Goal: Task Accomplishment & Management: Use online tool/utility

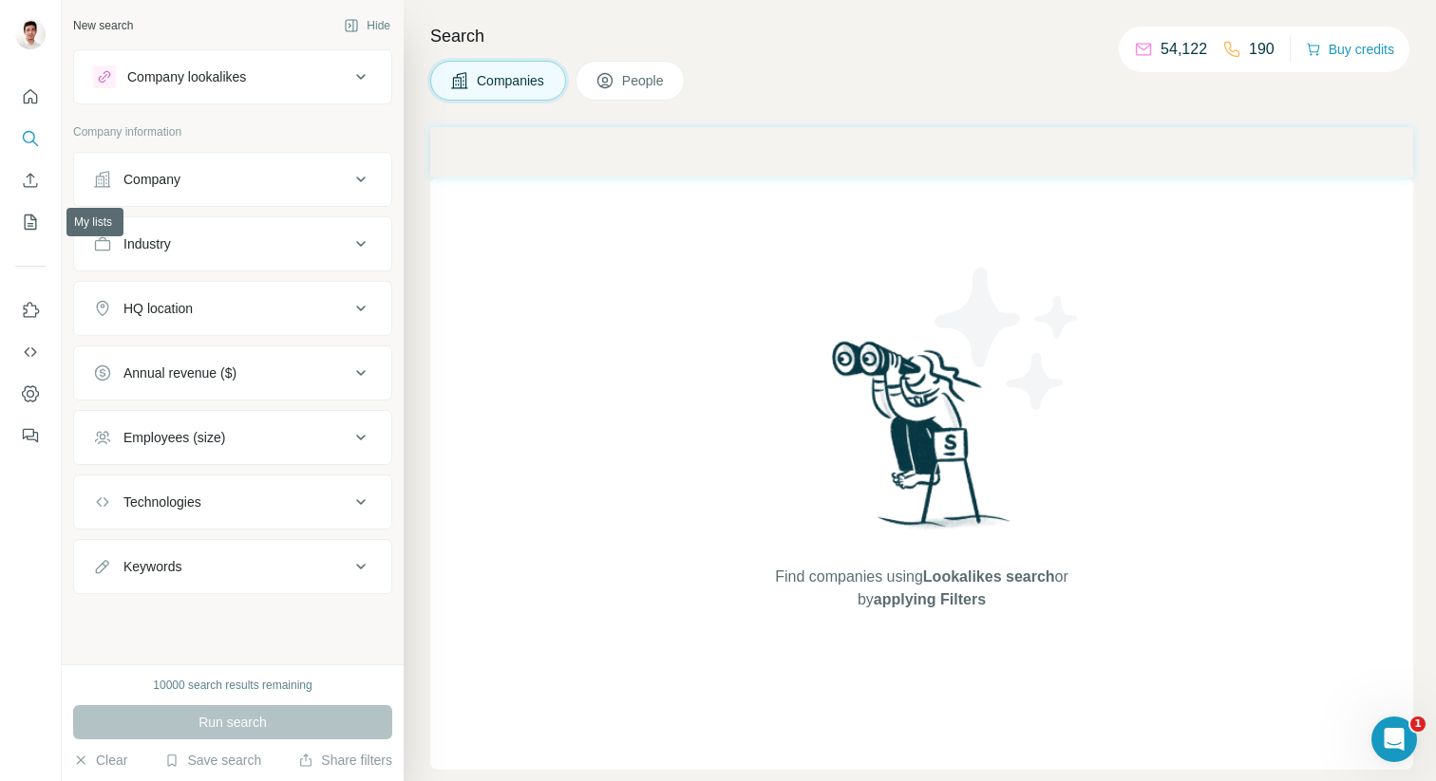
click at [17, 241] on div at bounding box center [30, 260] width 61 height 385
click at [15, 210] on button "My lists" at bounding box center [30, 222] width 30 height 34
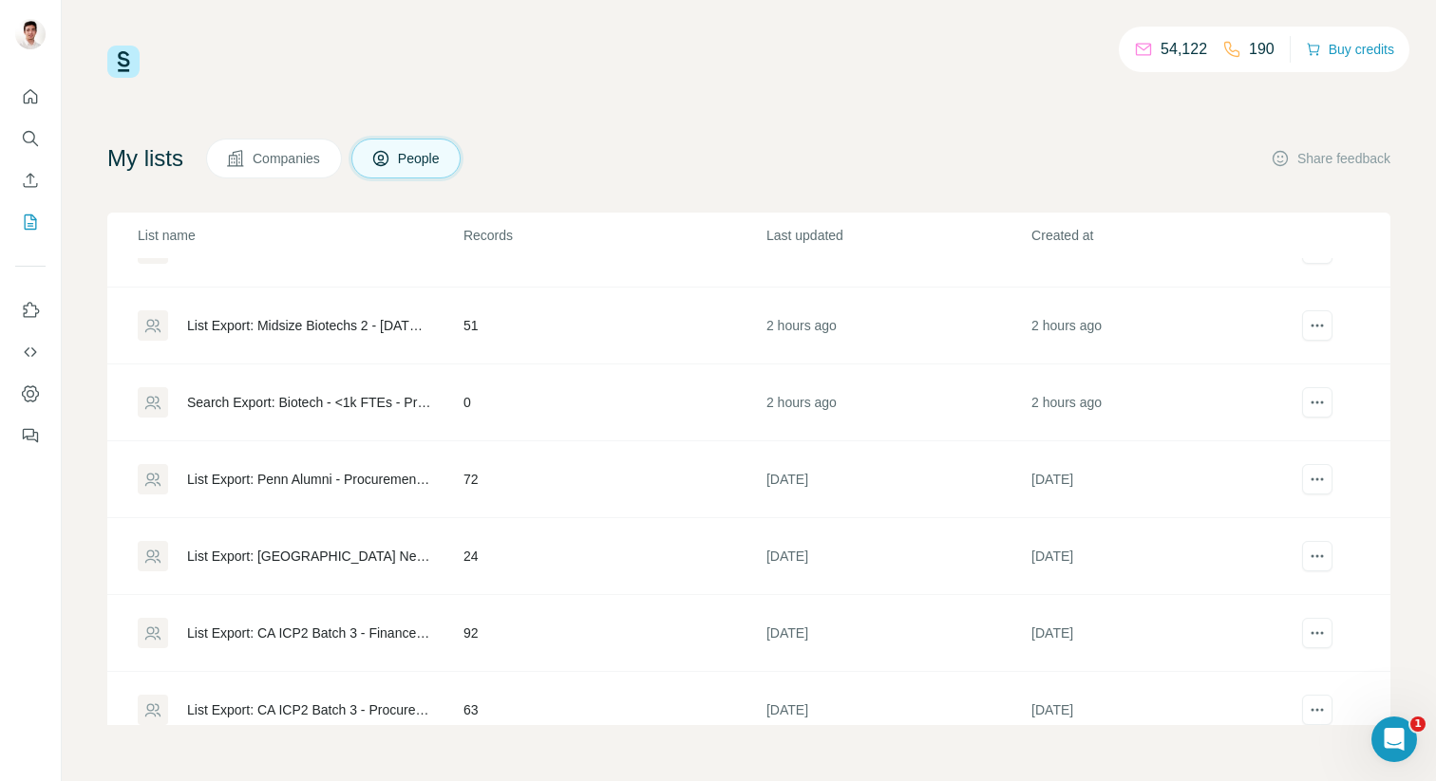
scroll to position [47, 0]
click at [334, 478] on div "List Export: Penn Alumni - Procurement - [DATE] 20:04" at bounding box center [309, 481] width 244 height 19
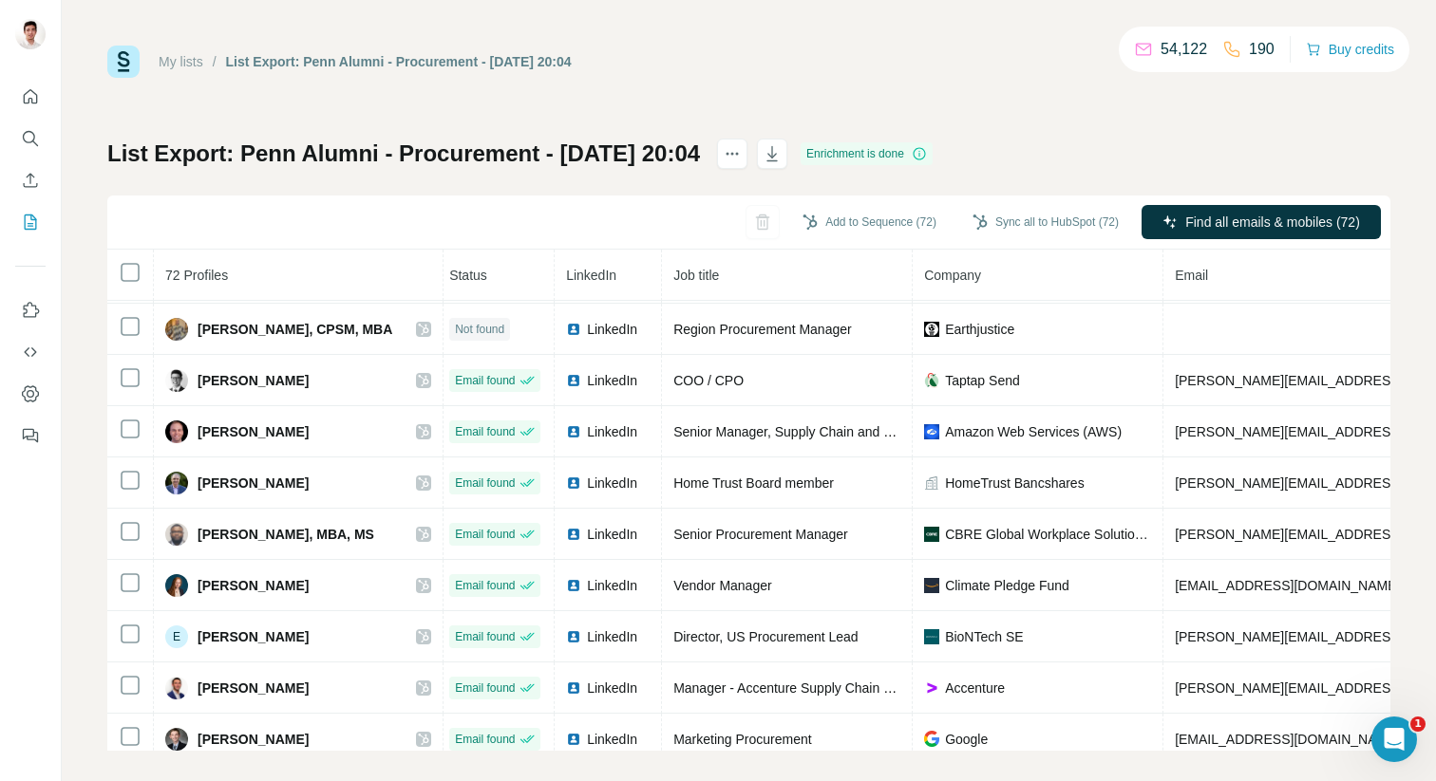
scroll to position [635, 6]
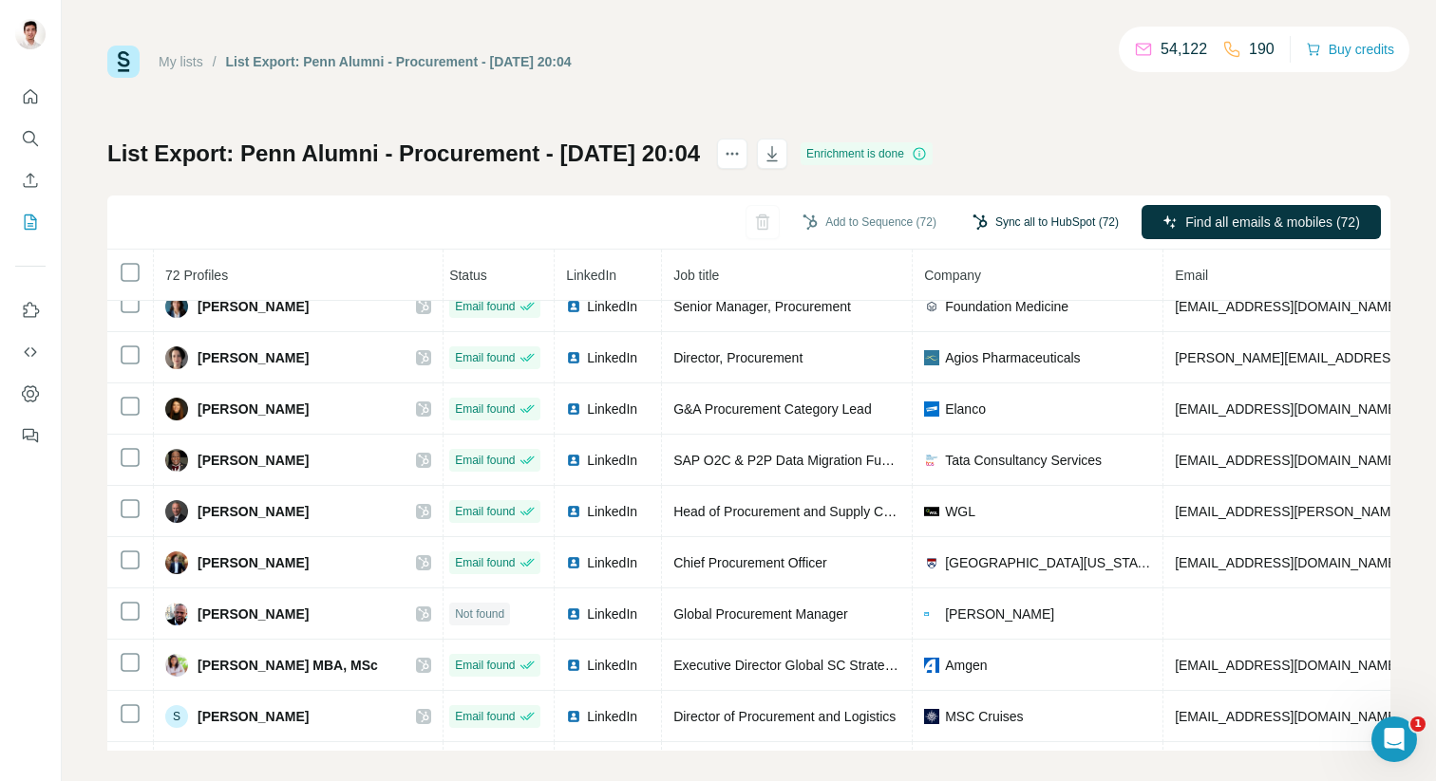
click at [1018, 220] on button "Sync all to HubSpot (72)" at bounding box center [1045, 222] width 173 height 28
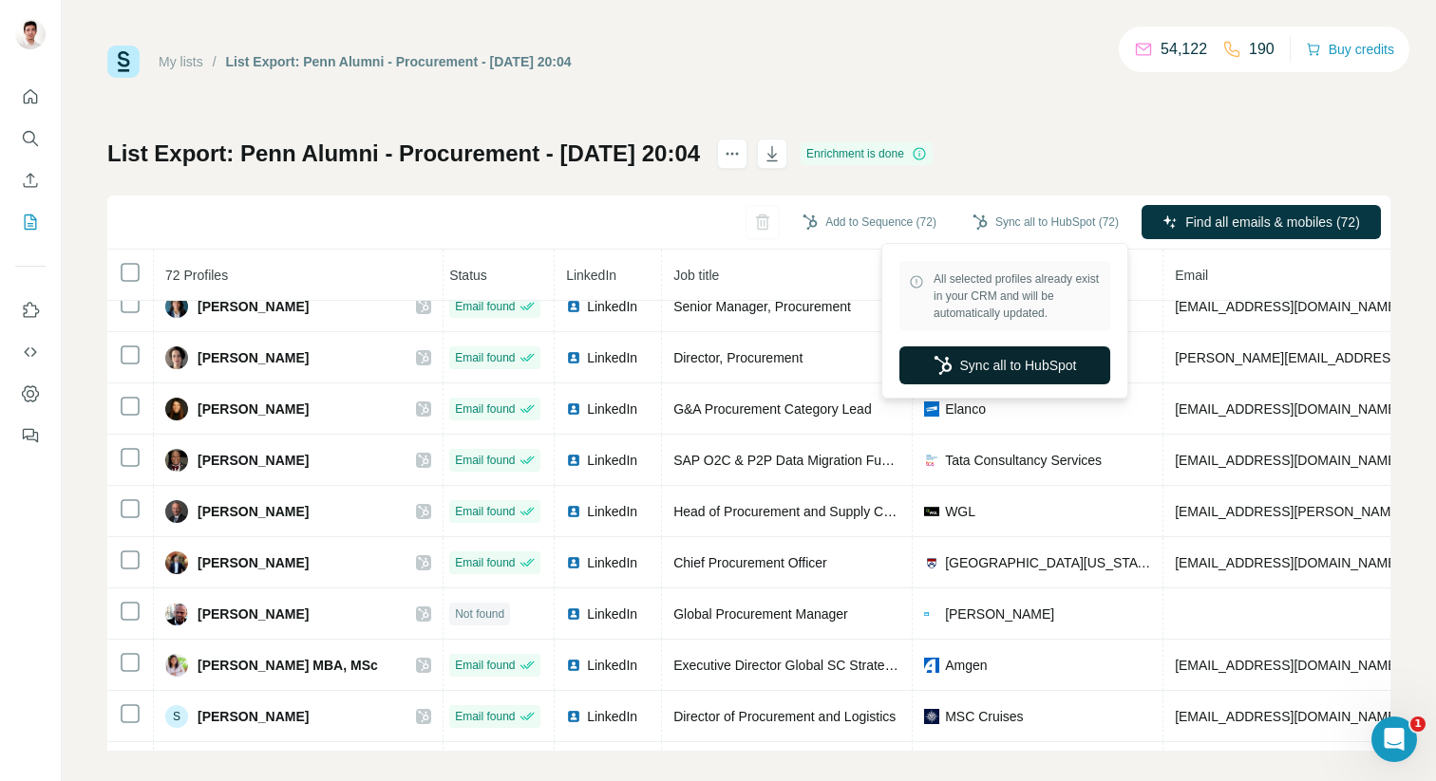
click at [971, 376] on button "Sync all to HubSpot" at bounding box center [1004, 366] width 211 height 38
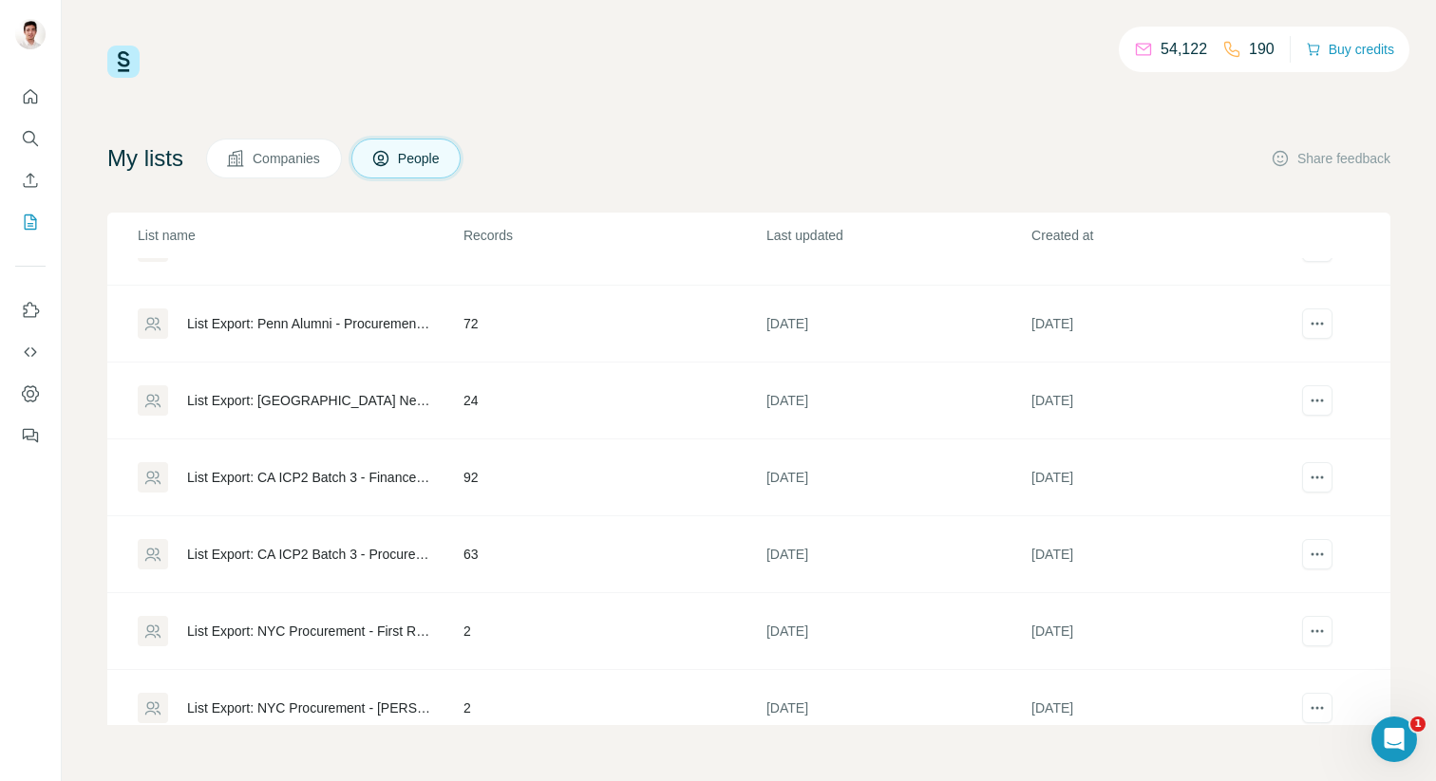
scroll to position [206, 0]
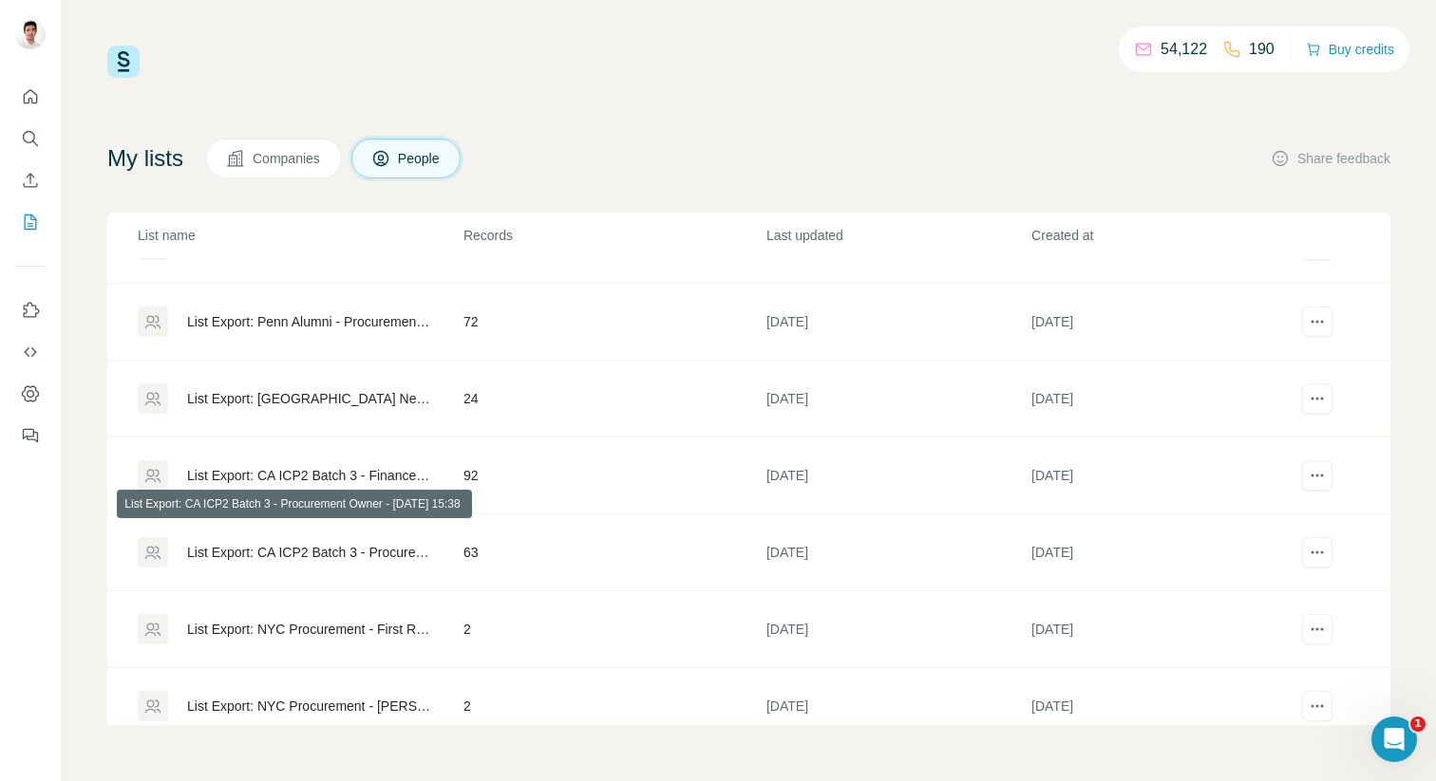
click at [347, 551] on div "List Export: CA ICP2 Batch 3 - Procurement Owner - [DATE] 15:38" at bounding box center [309, 552] width 244 height 19
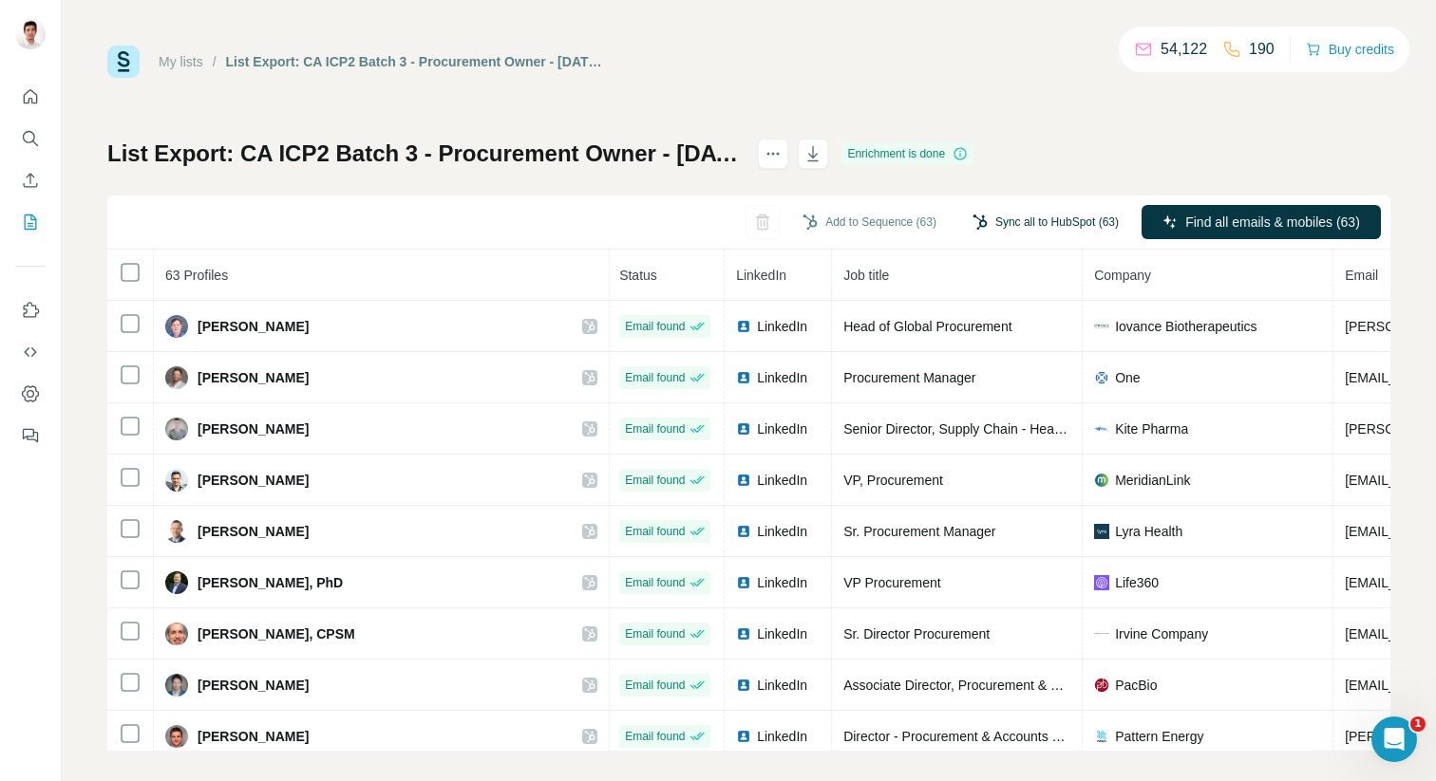
click at [1042, 218] on button "Sync all to HubSpot (63)" at bounding box center [1045, 222] width 173 height 28
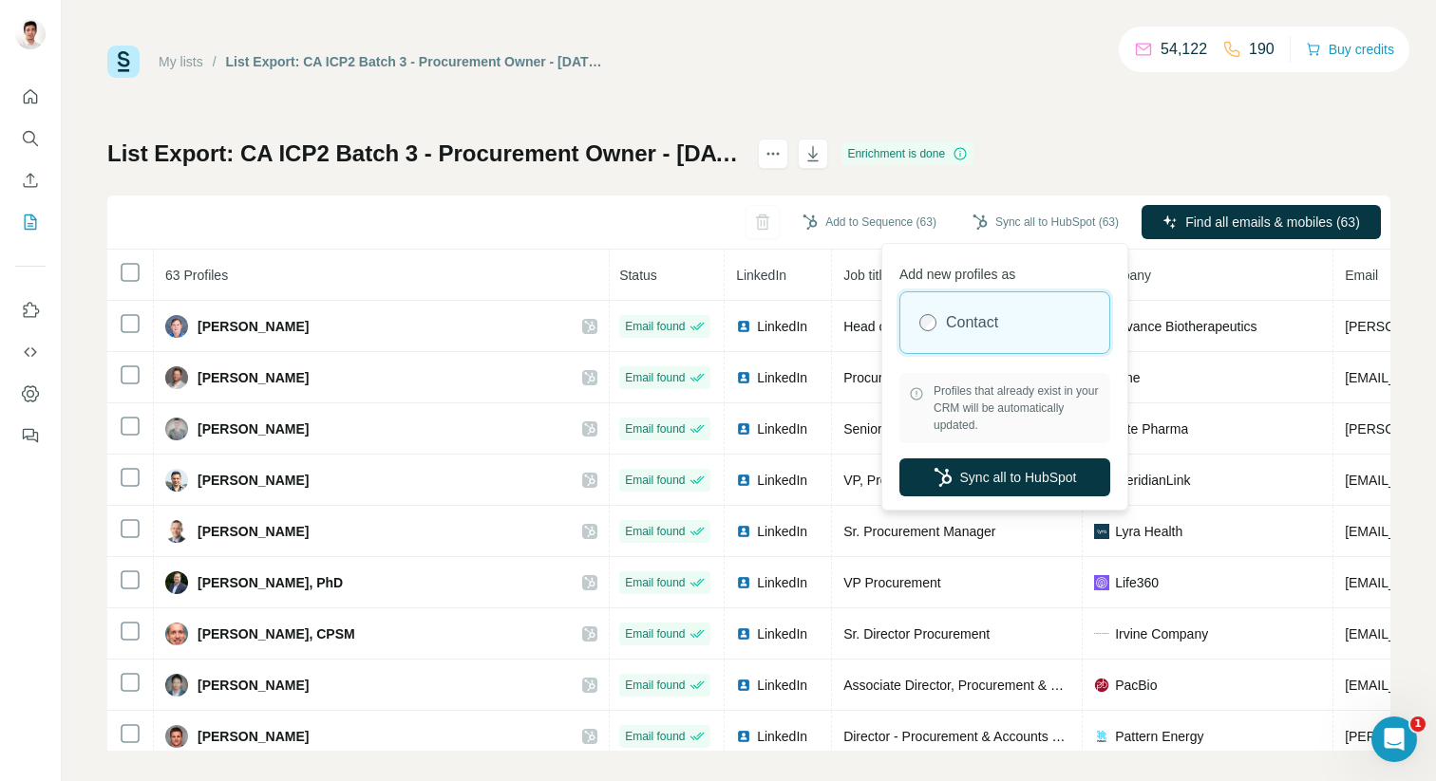
click at [944, 63] on div "My lists / List Export: CA ICP2 Batch 3 - Procurement Owner - [DATE] 15:38 54,1…" at bounding box center [748, 62] width 1283 height 32
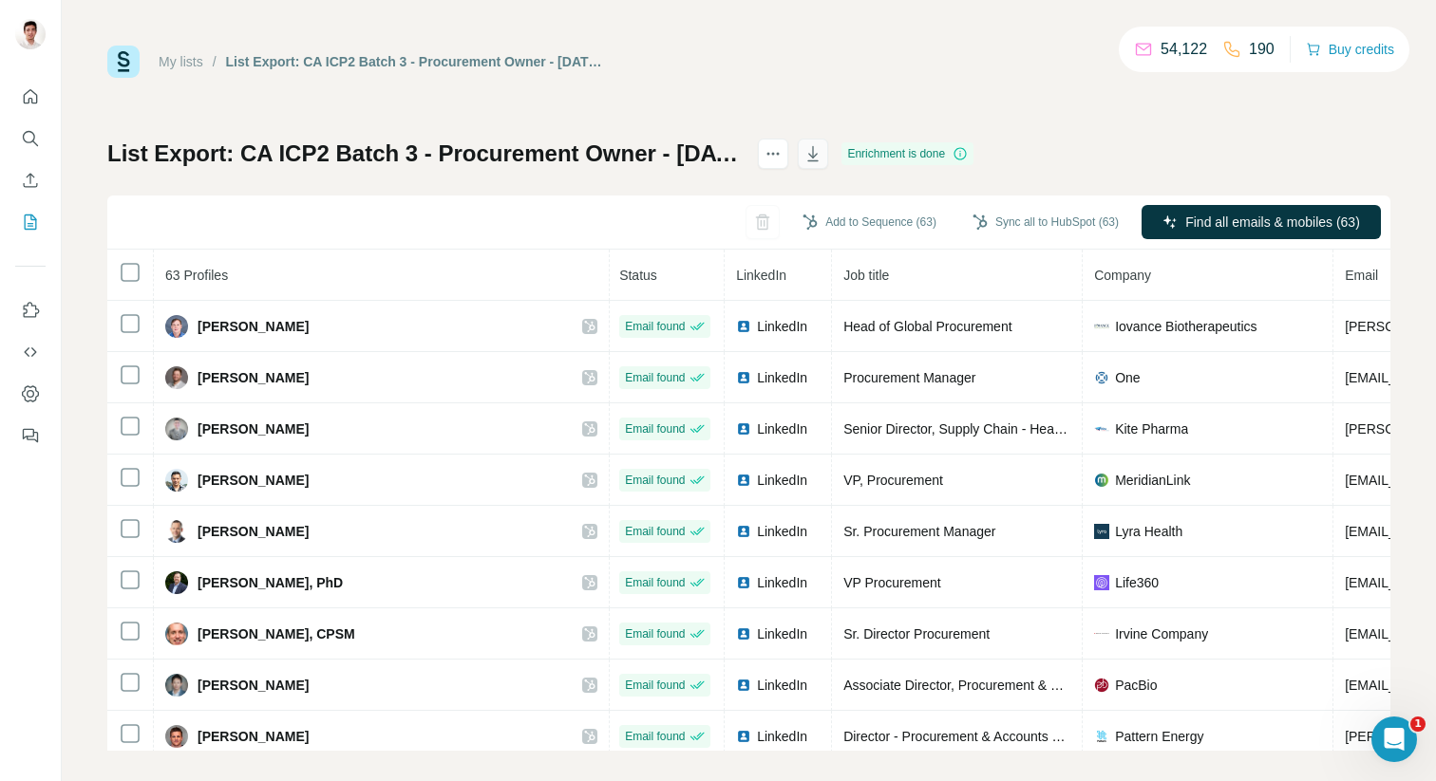
click at [822, 145] on icon "button" at bounding box center [812, 153] width 19 height 19
